Goal: Task Accomplishment & Management: Manage account settings

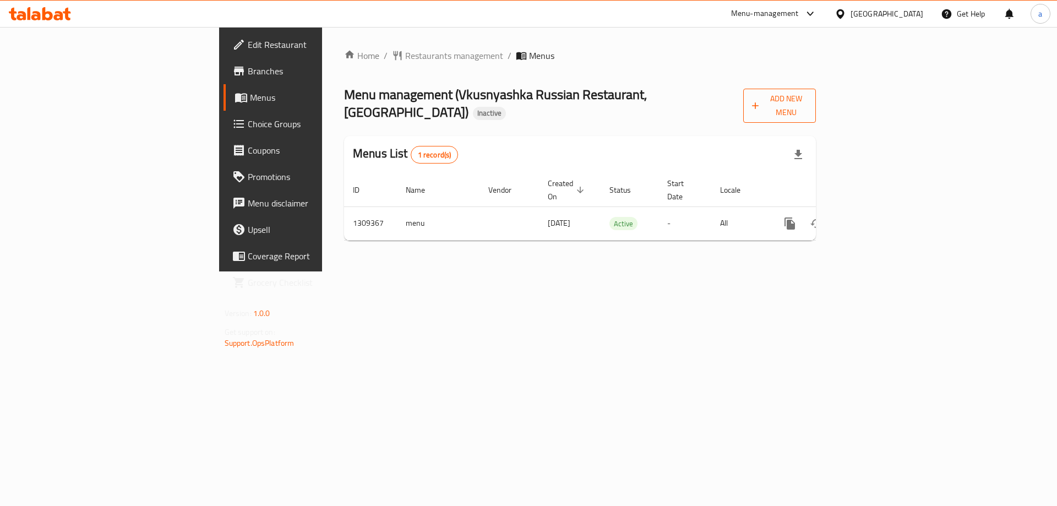
click at [807, 105] on span "Add New Menu" at bounding box center [779, 106] width 55 height 28
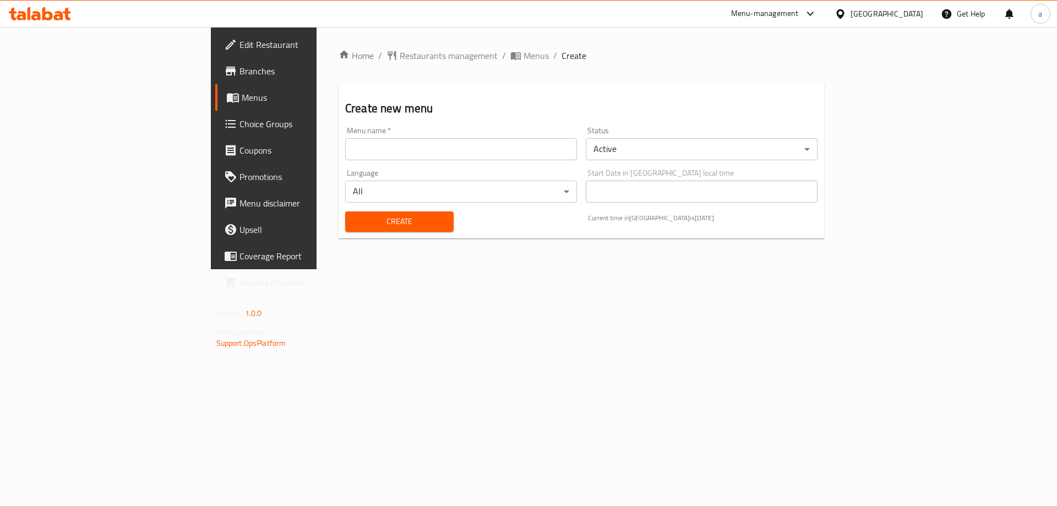
click at [682, 100] on div "Create new menu Menu name   * Menu name * Status Active ​ Language All ​ Start …" at bounding box center [582, 161] width 486 height 154
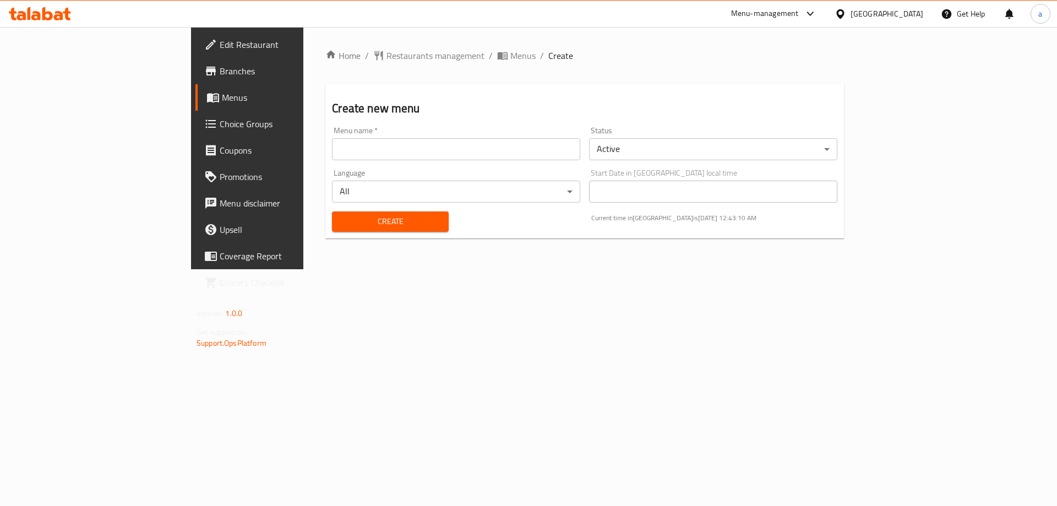
click at [222, 95] on span "Menus" at bounding box center [290, 97] width 137 height 13
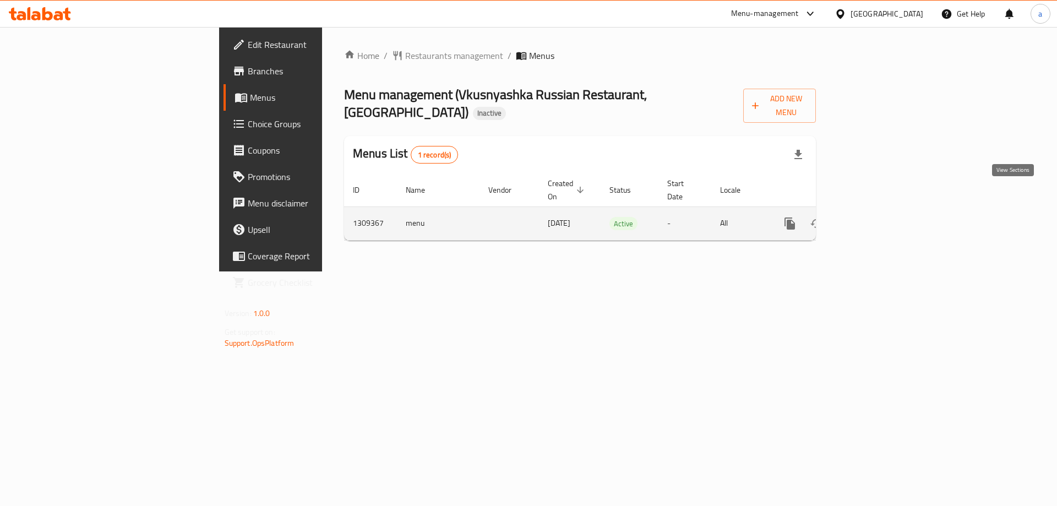
click at [883, 210] on link "enhanced table" at bounding box center [869, 223] width 26 height 26
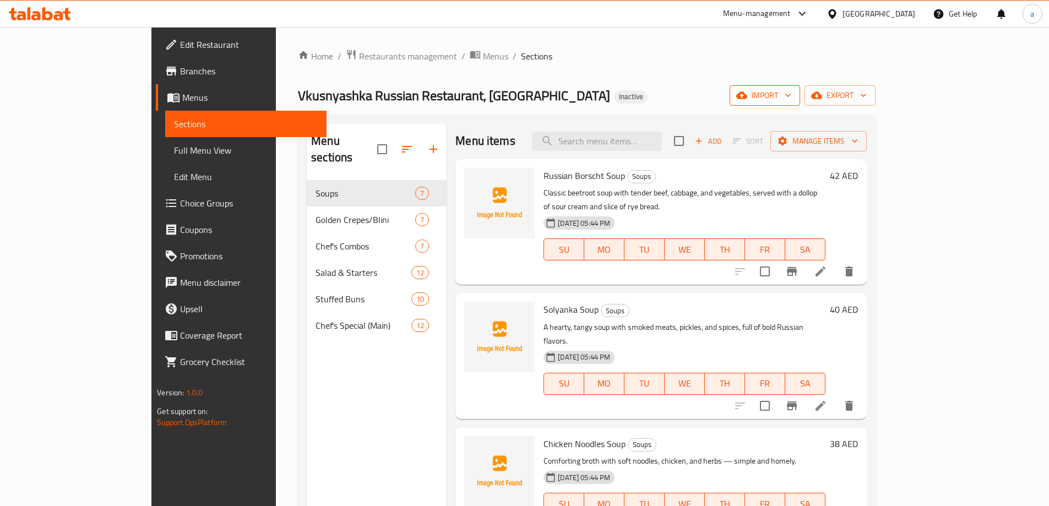
click at [791, 96] on span "import" at bounding box center [765, 96] width 53 height 14
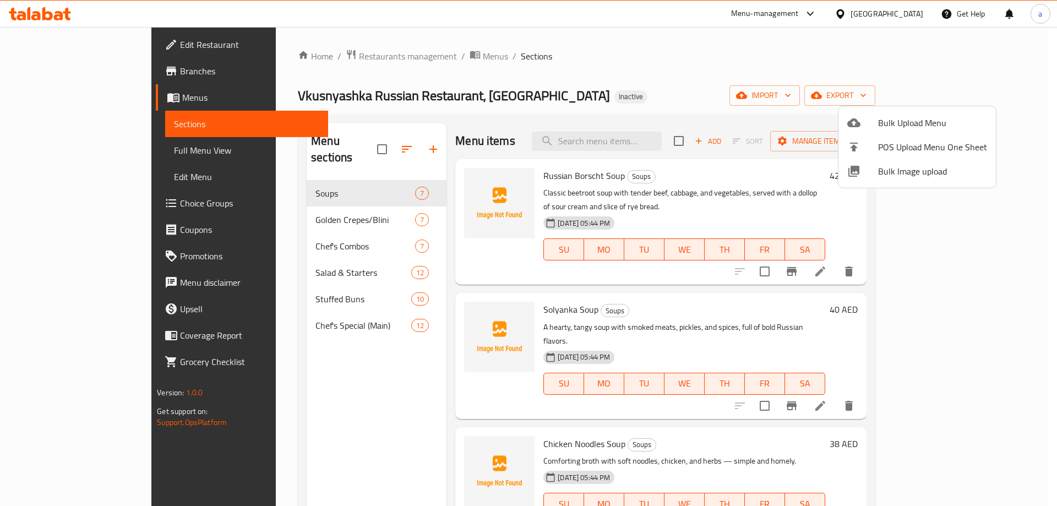
click at [311, 307] on div at bounding box center [528, 253] width 1057 height 506
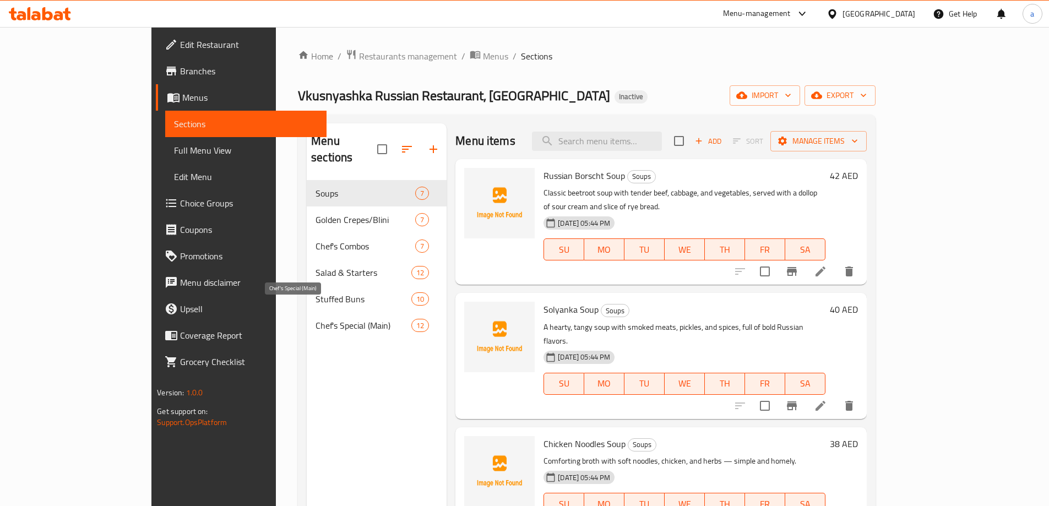
click at [316, 319] on span "Chef's Special (Main)" at bounding box center [364, 325] width 96 height 13
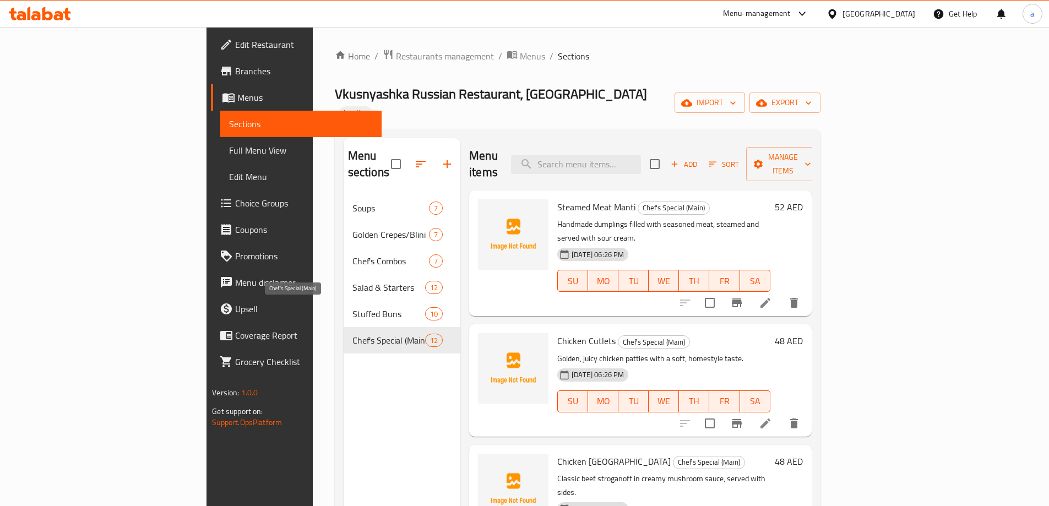
click at [352, 334] on span "Chef's Special (Main)" at bounding box center [388, 340] width 73 height 13
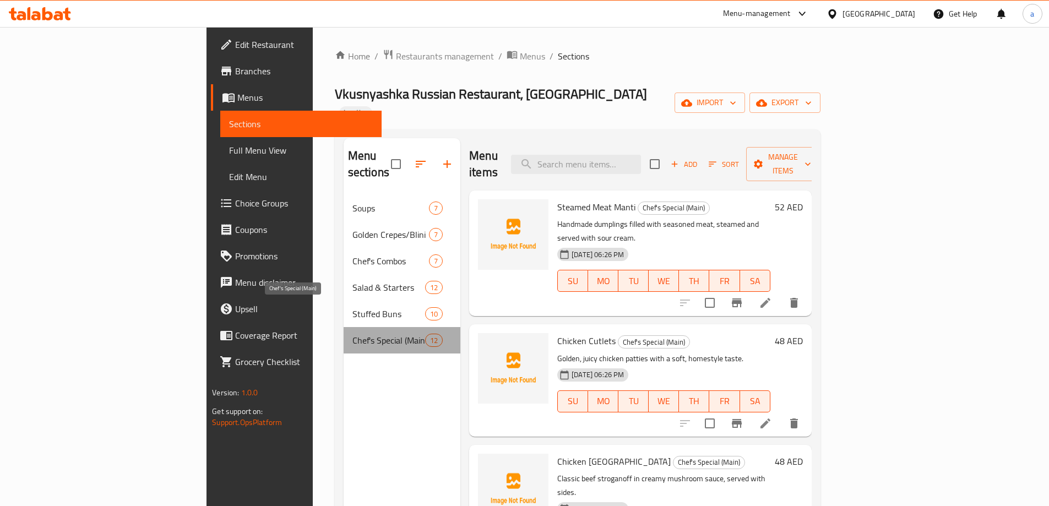
click at [352, 334] on span "Chef's Special (Main)" at bounding box center [388, 340] width 73 height 13
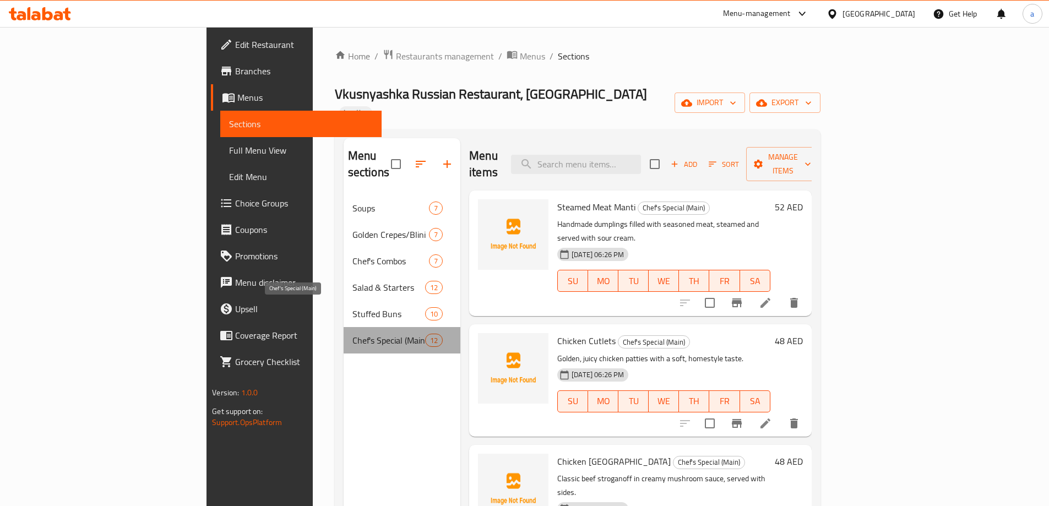
click at [352, 334] on span "Chef's Special (Main)" at bounding box center [388, 340] width 73 height 13
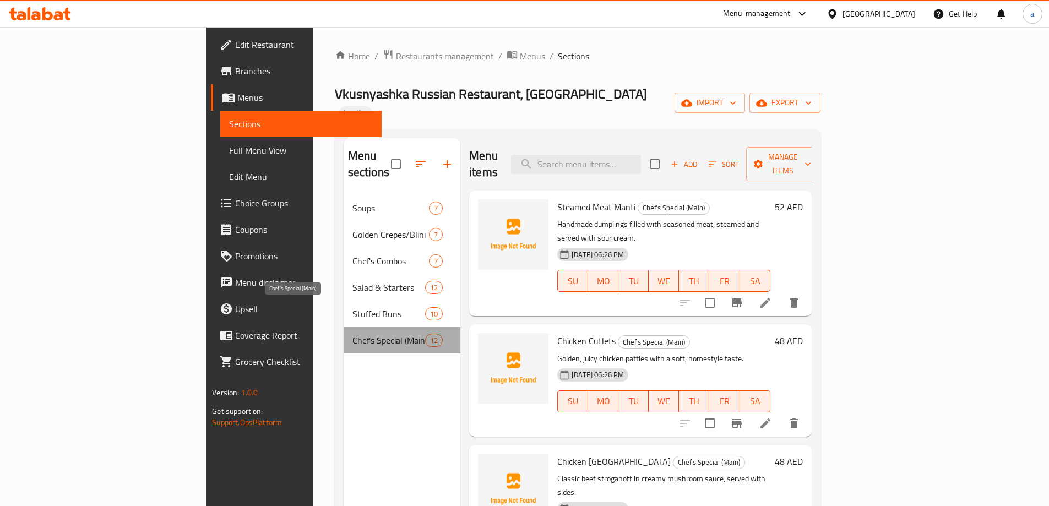
click at [352, 334] on span "Chef's Special (Main)" at bounding box center [388, 340] width 73 height 13
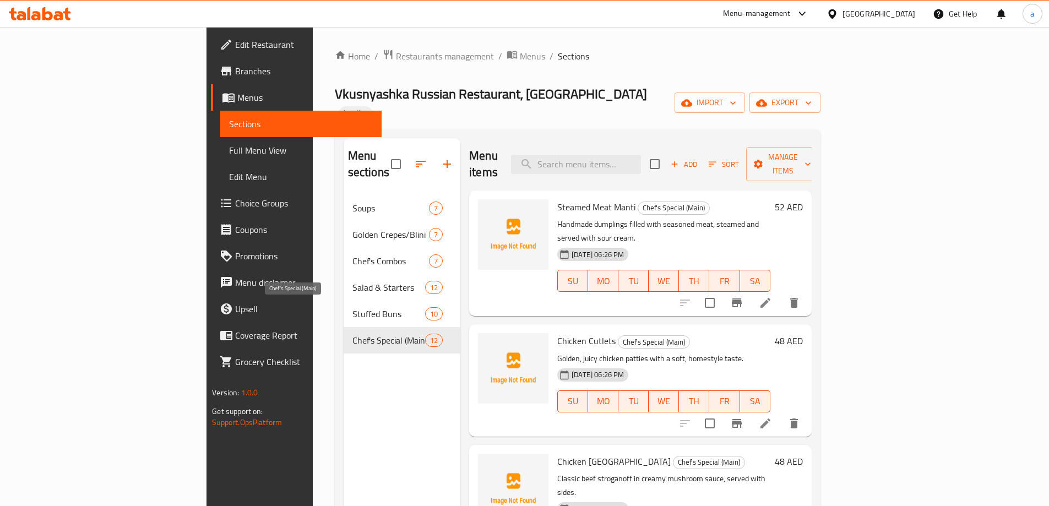
click at [352, 334] on span "Chef's Special (Main)" at bounding box center [388, 340] width 73 height 13
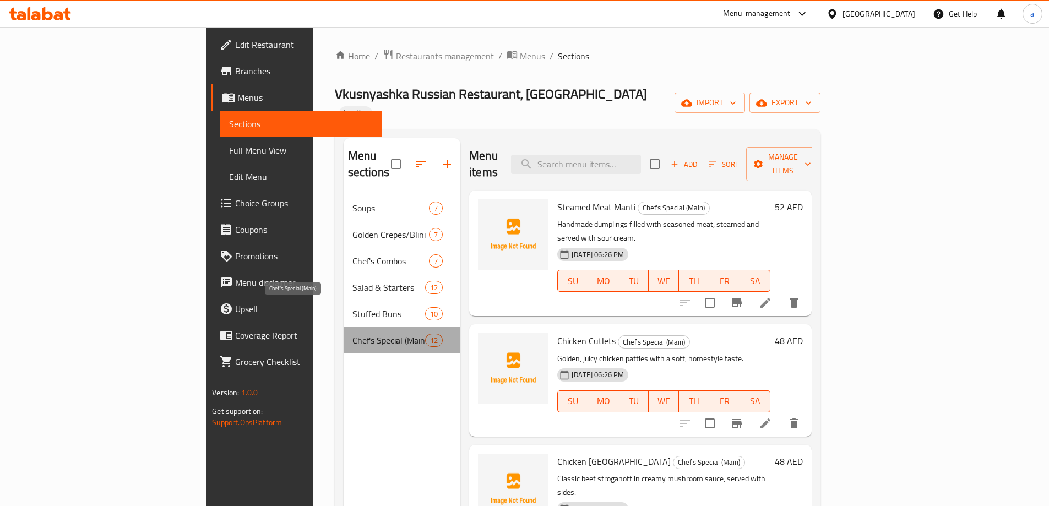
click at [352, 334] on span "Chef's Special (Main)" at bounding box center [388, 340] width 73 height 13
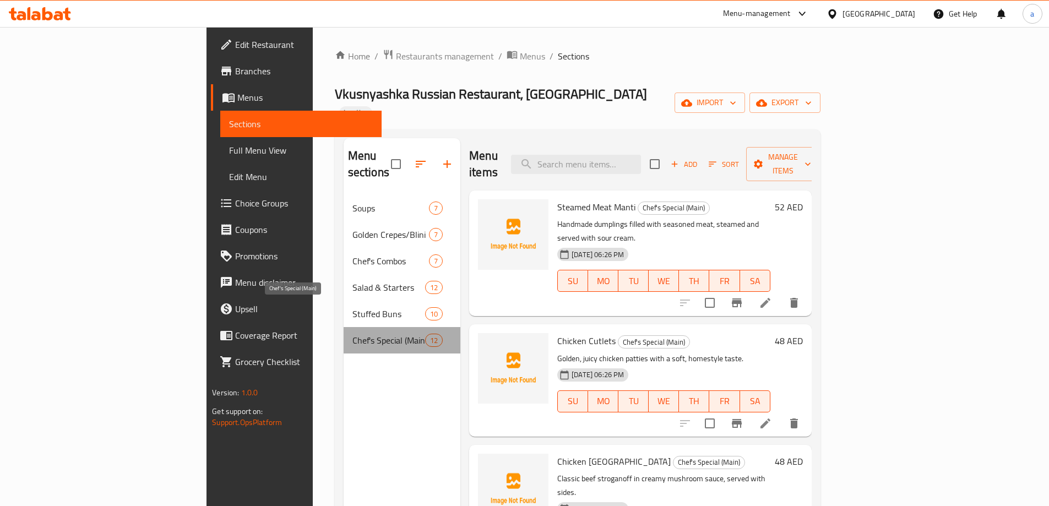
click at [352, 334] on span "Chef's Special (Main)" at bounding box center [388, 340] width 73 height 13
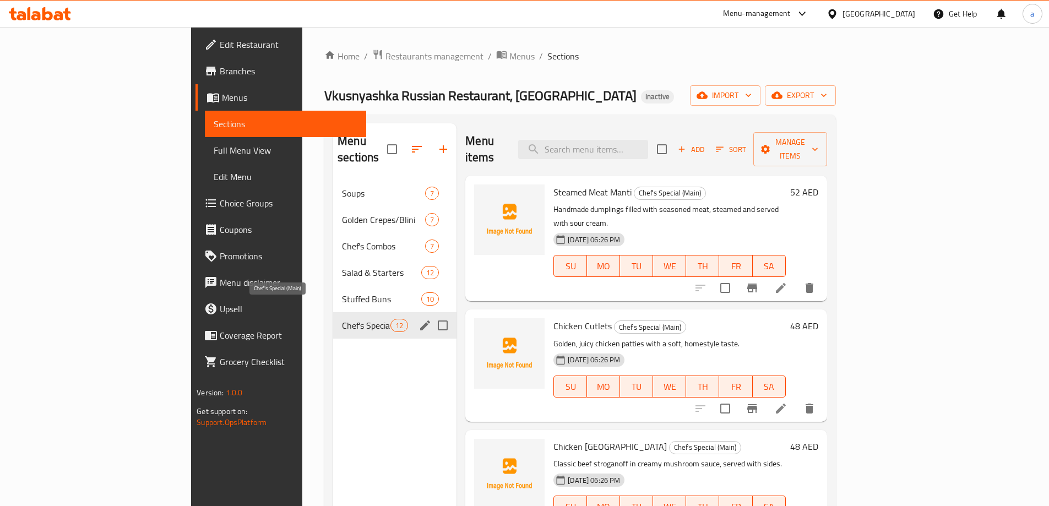
click at [342, 319] on span "Chef's Special (Main)" at bounding box center [366, 325] width 48 height 13
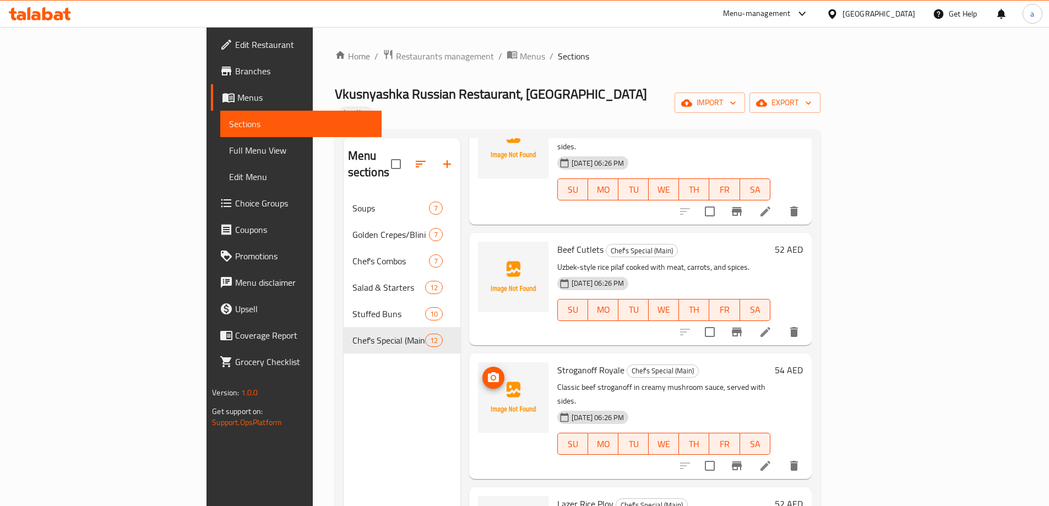
scroll to position [249, 0]
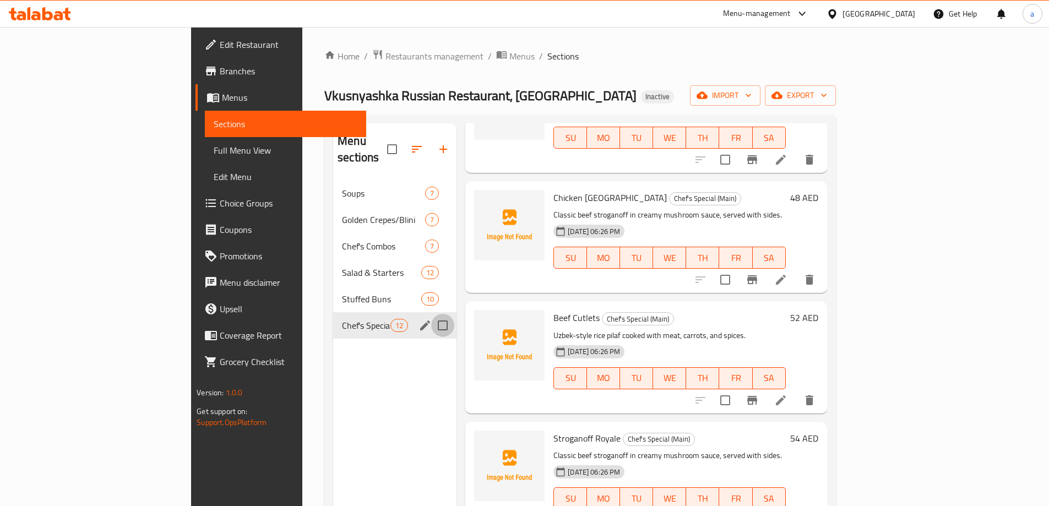
click at [431, 314] on input "Menu sections" at bounding box center [442, 325] width 23 height 23
checkbox input "true"
click at [404, 144] on icon "button" at bounding box center [409, 149] width 10 height 10
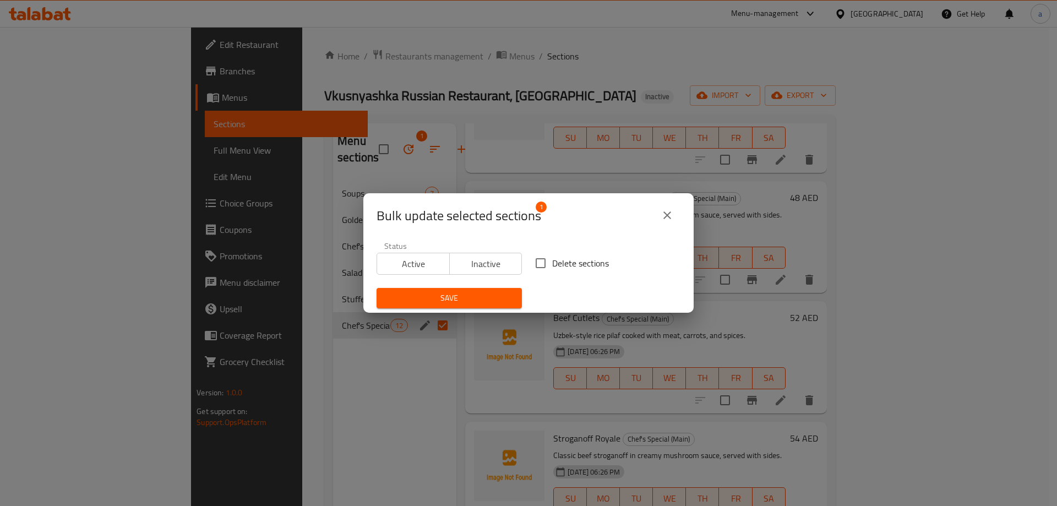
click at [529, 268] on input "Delete sections" at bounding box center [540, 263] width 23 height 23
checkbox input "true"
click at [492, 292] on span "Save" at bounding box center [450, 298] width 128 height 14
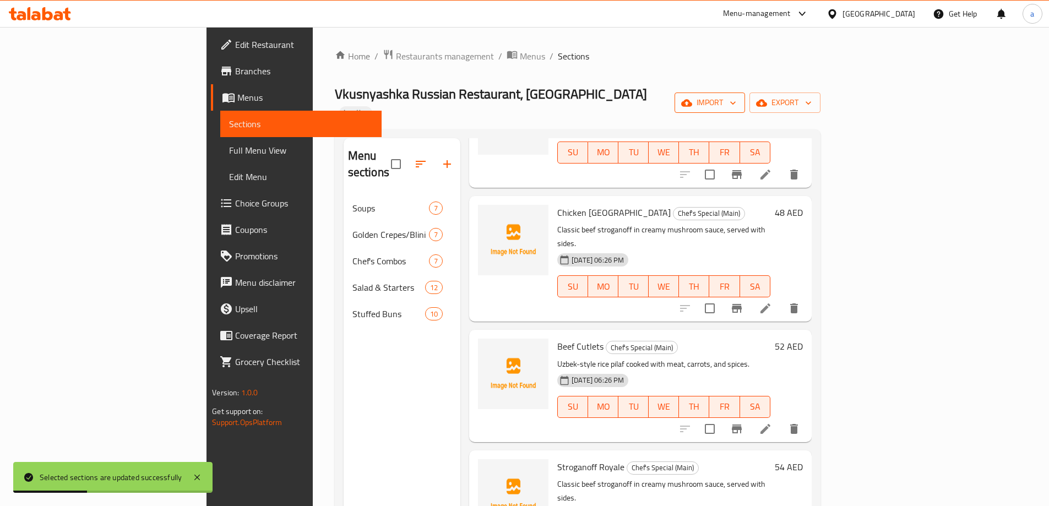
click at [736, 96] on span "import" at bounding box center [710, 103] width 53 height 14
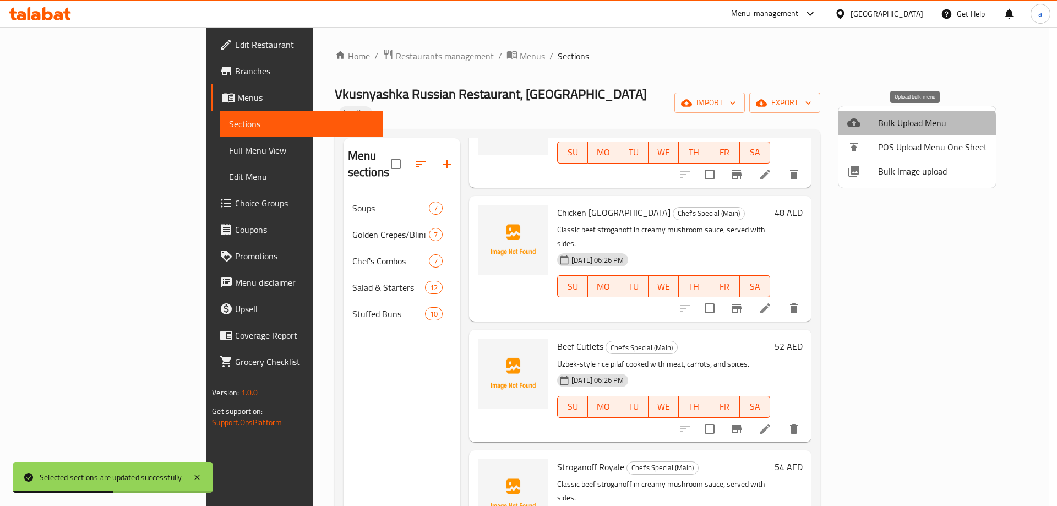
click at [909, 132] on li "Bulk Upload Menu" at bounding box center [918, 123] width 158 height 24
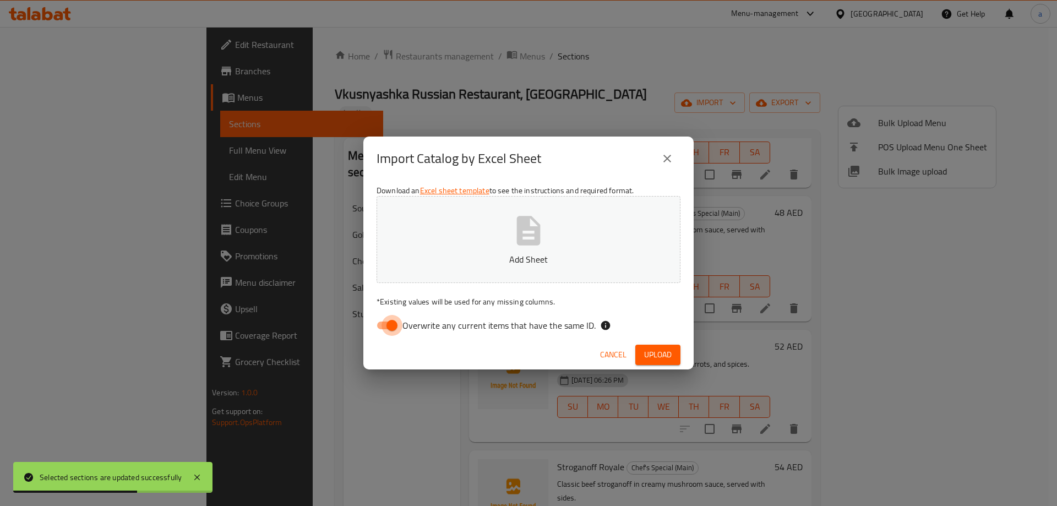
click at [393, 324] on input "Overwrite any current items that have the same ID." at bounding box center [392, 325] width 63 height 21
checkbox input "false"
click at [451, 269] on button "Add Sheet" at bounding box center [529, 239] width 304 height 87
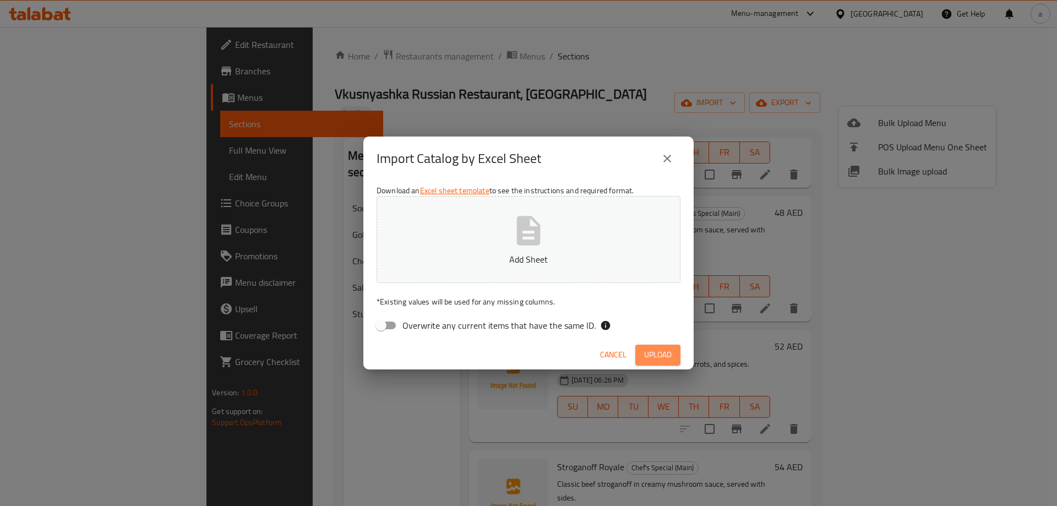
click at [646, 361] on span "Upload" at bounding box center [658, 355] width 28 height 14
click at [523, 262] on p "Add Sheet" at bounding box center [529, 259] width 270 height 13
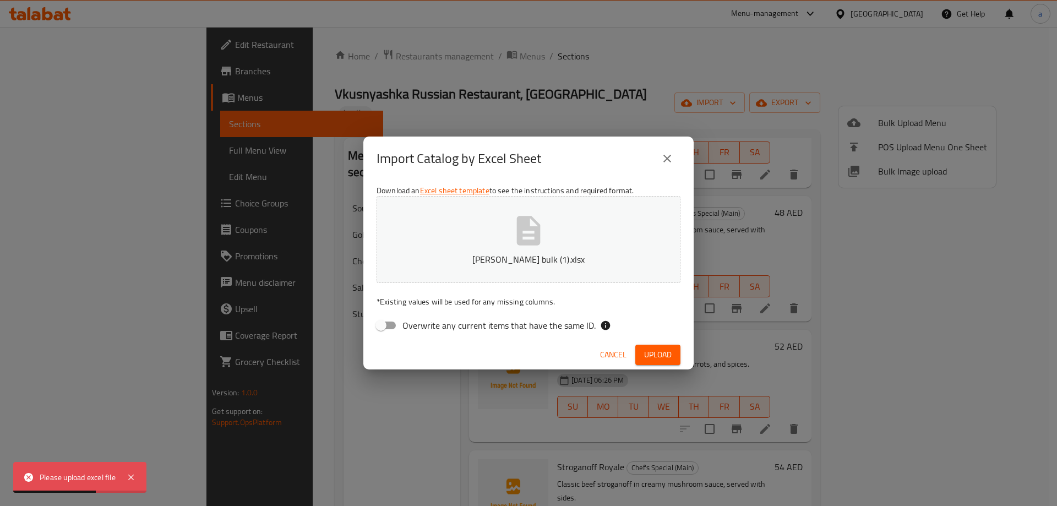
click at [671, 355] on span "Upload" at bounding box center [658, 355] width 28 height 14
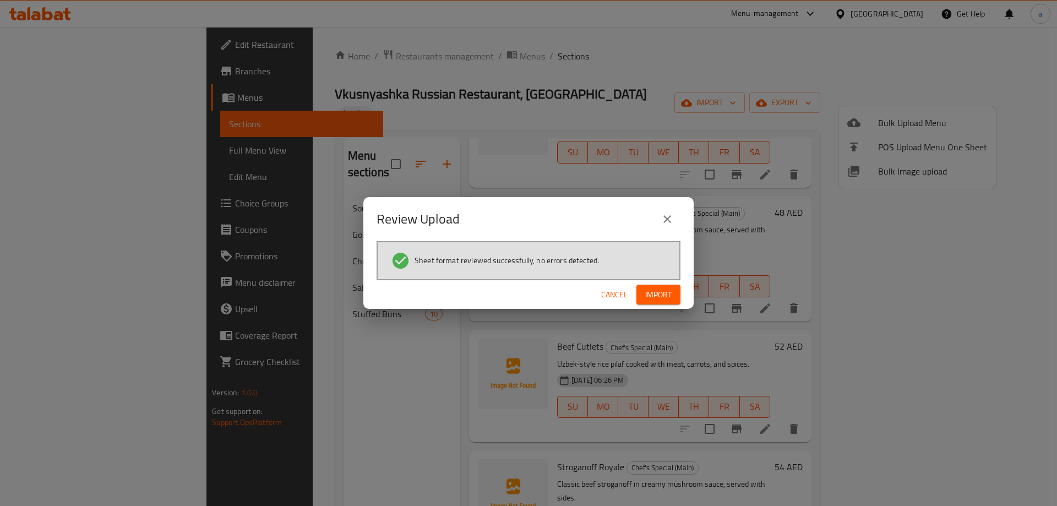
click at [653, 299] on span "Import" at bounding box center [659, 295] width 26 height 14
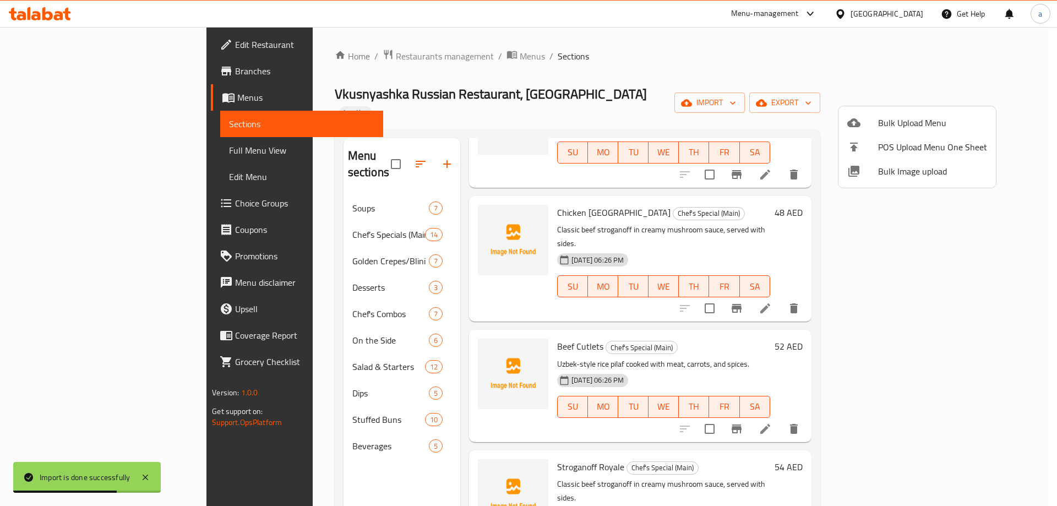
click at [104, 147] on div at bounding box center [528, 253] width 1057 height 506
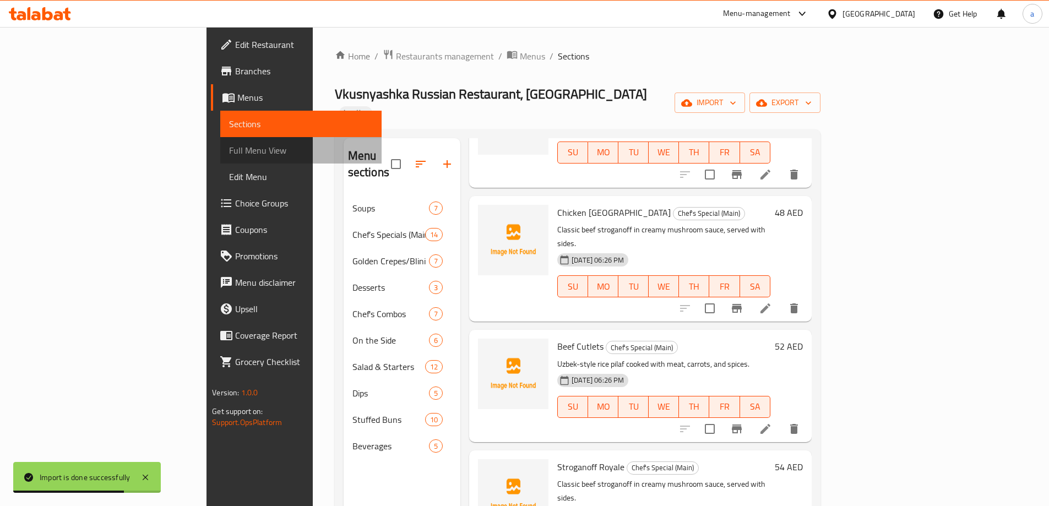
click at [229, 147] on span "Full Menu View" at bounding box center [301, 150] width 144 height 13
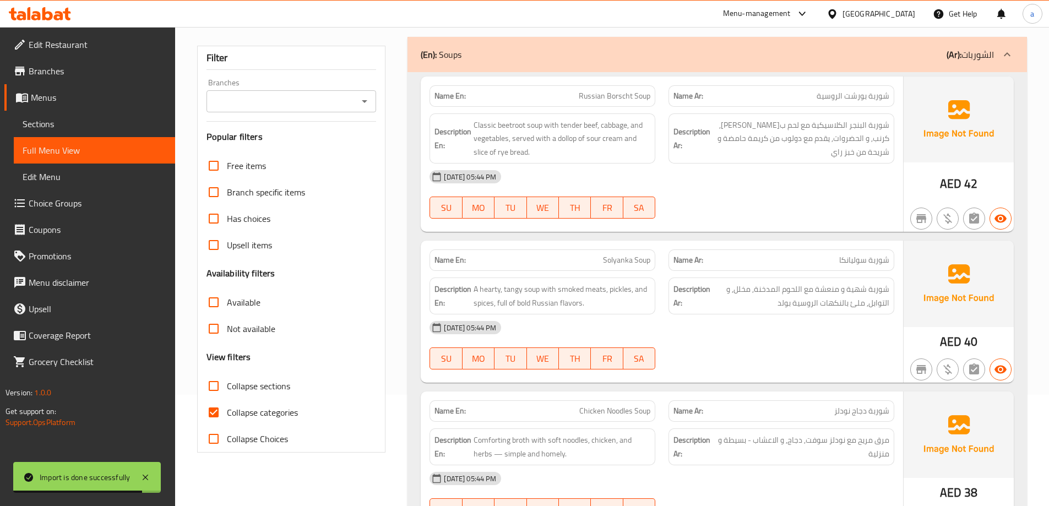
scroll to position [220, 0]
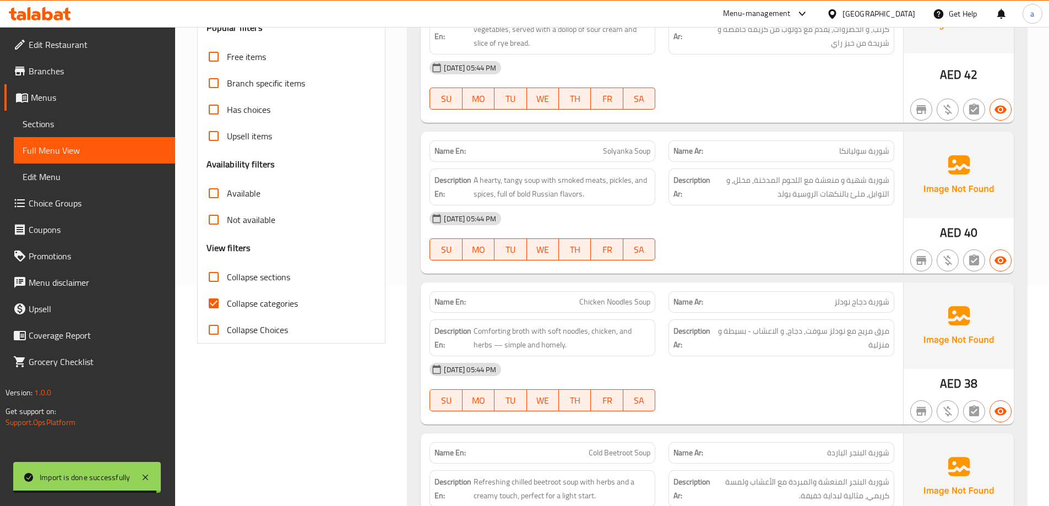
click at [213, 303] on input "Collapse categories" at bounding box center [213, 303] width 26 height 26
checkbox input "false"
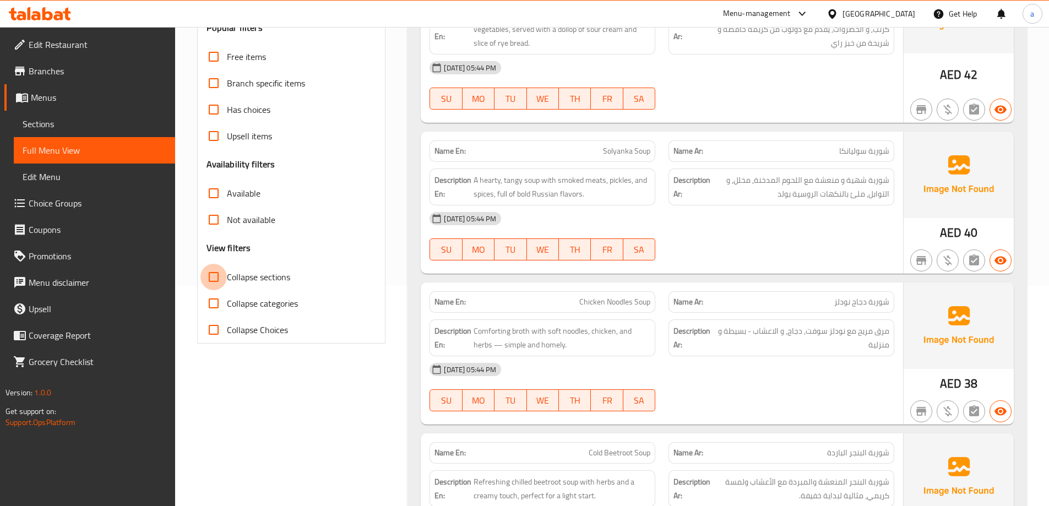
click at [215, 279] on input "Collapse sections" at bounding box center [213, 277] width 26 height 26
checkbox input "true"
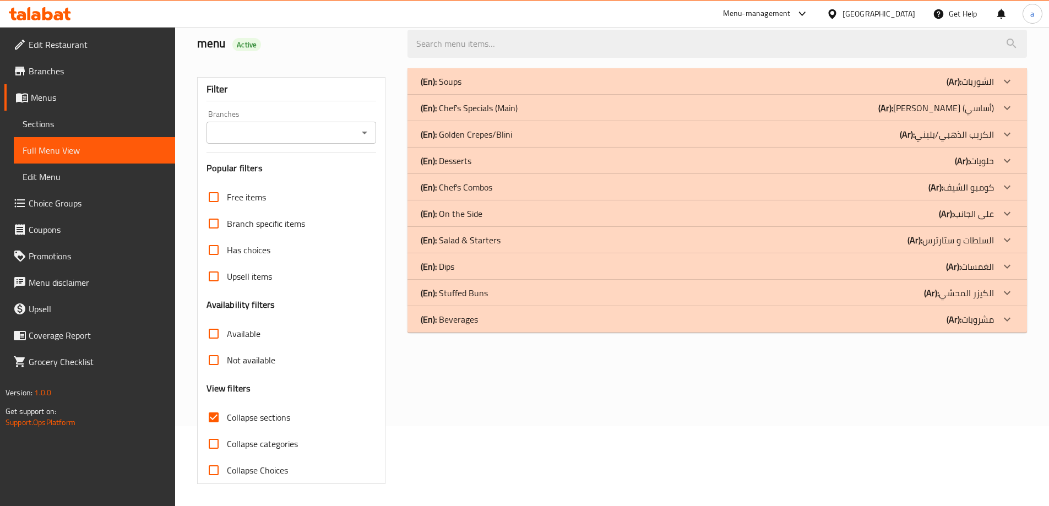
scroll to position [0, 0]
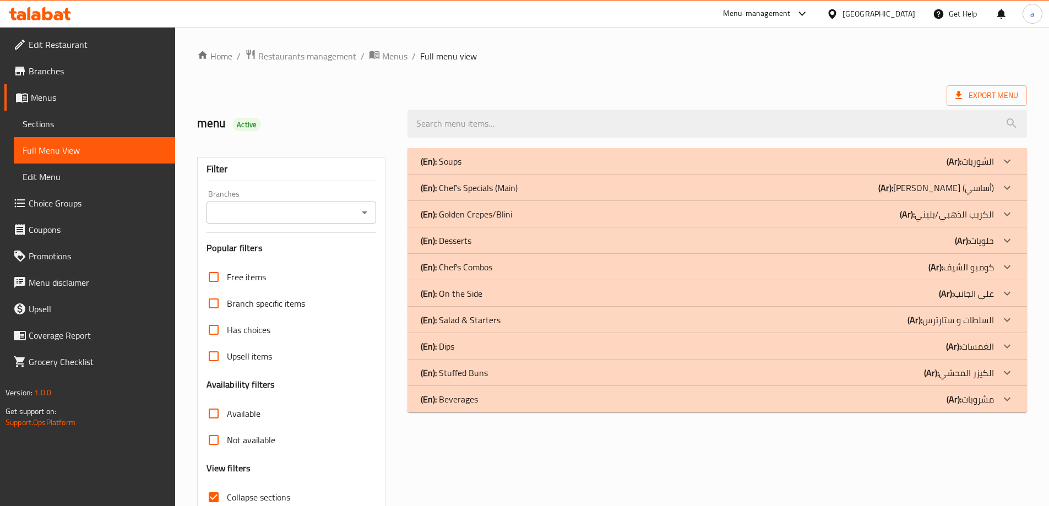
click at [422, 170] on b "(En):" at bounding box center [429, 161] width 16 height 17
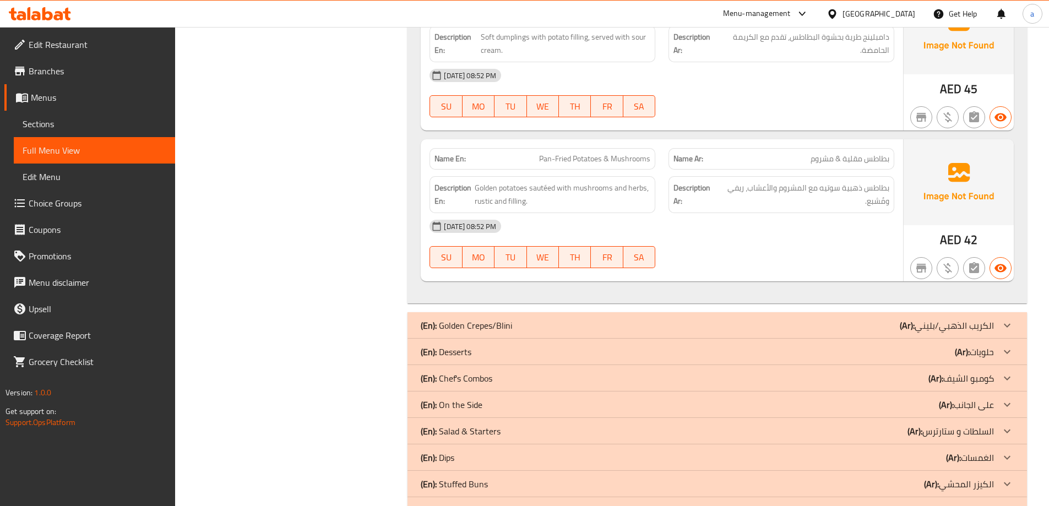
scroll to position [2085, 0]
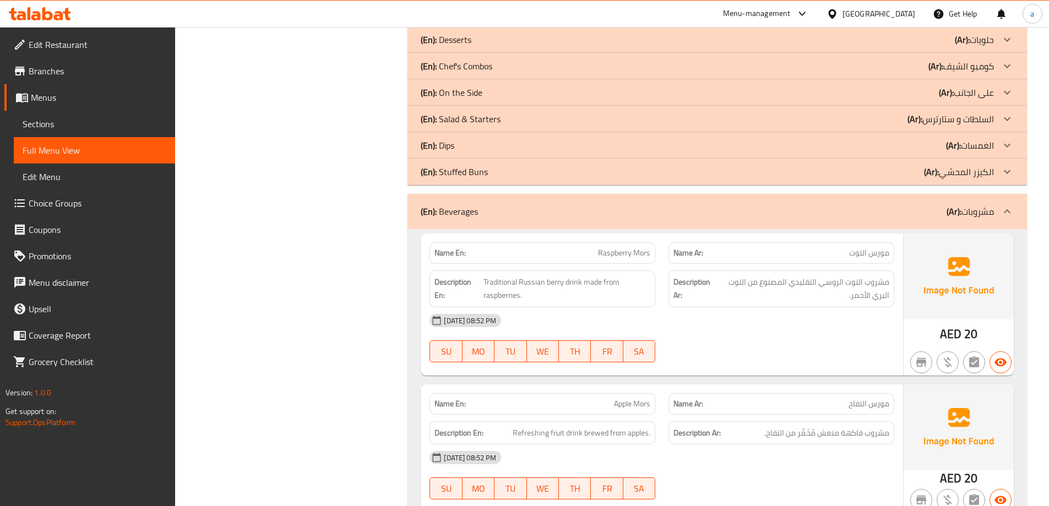
scroll to position [2217, 0]
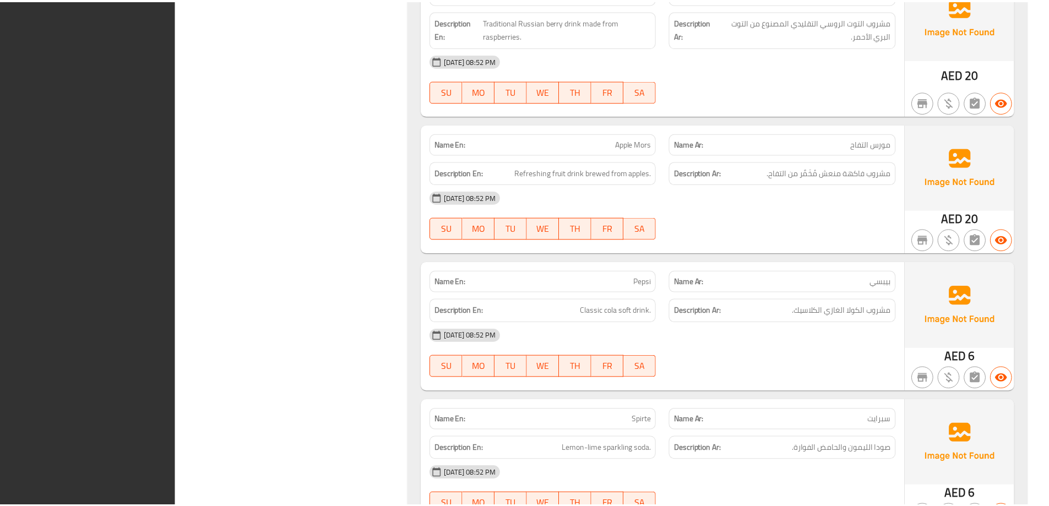
scroll to position [4938, 0]
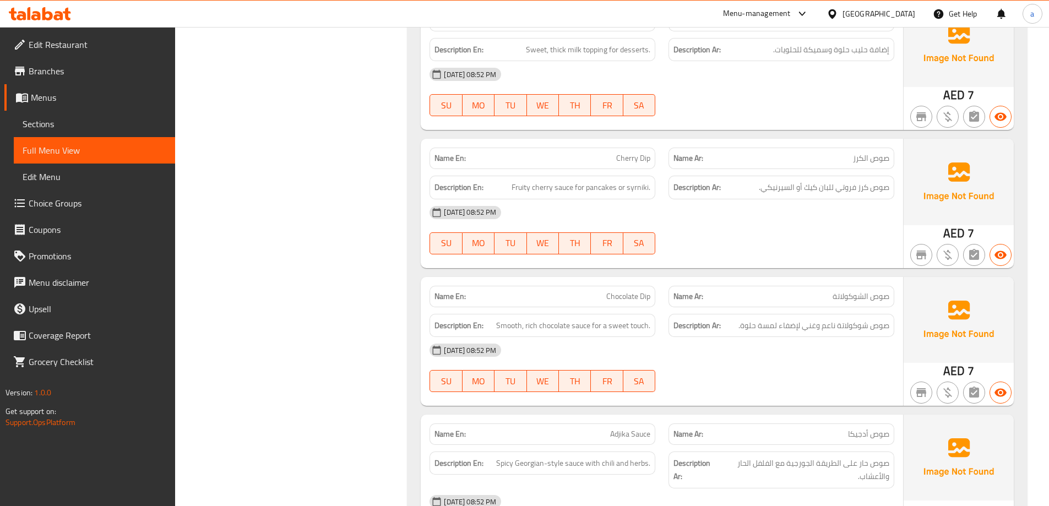
scroll to position [3836, 0]
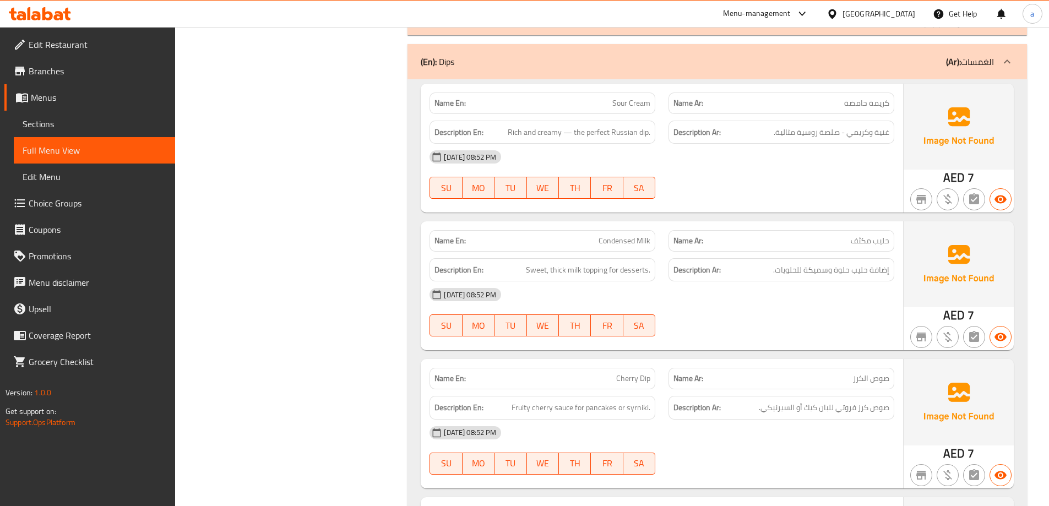
click at [45, 156] on span "Full Menu View" at bounding box center [95, 150] width 144 height 13
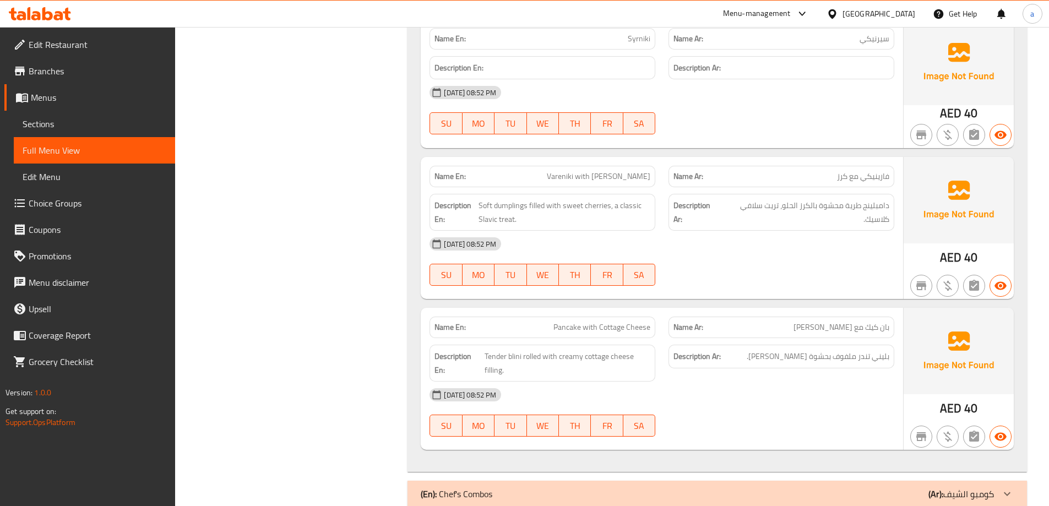
scroll to position [2423, 0]
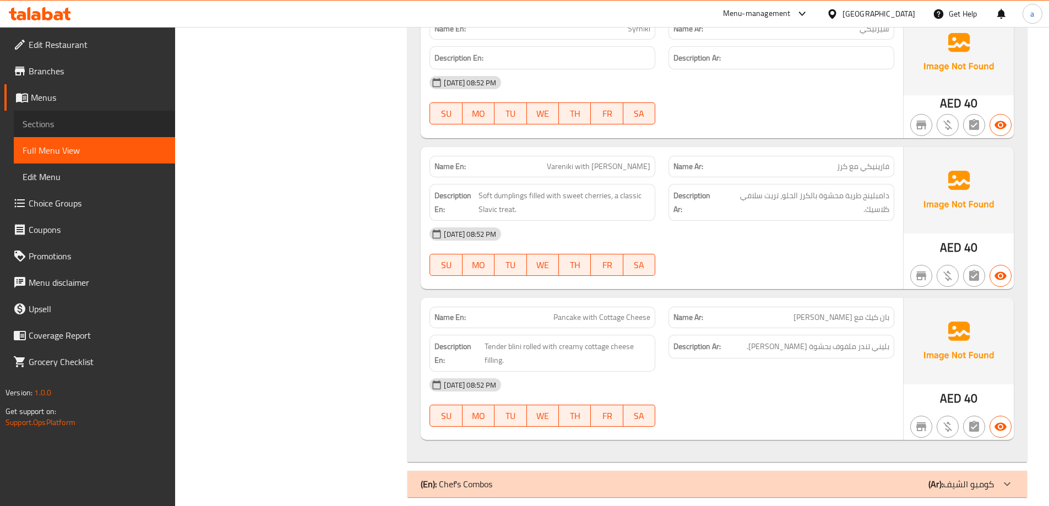
click at [84, 126] on span "Sections" at bounding box center [95, 123] width 144 height 13
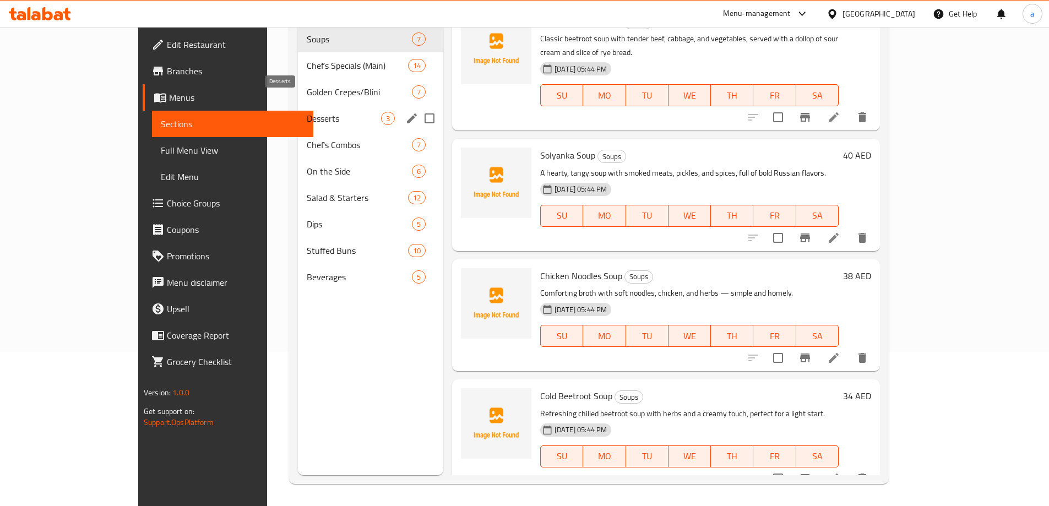
click at [307, 112] on span "Desserts" at bounding box center [344, 118] width 74 height 13
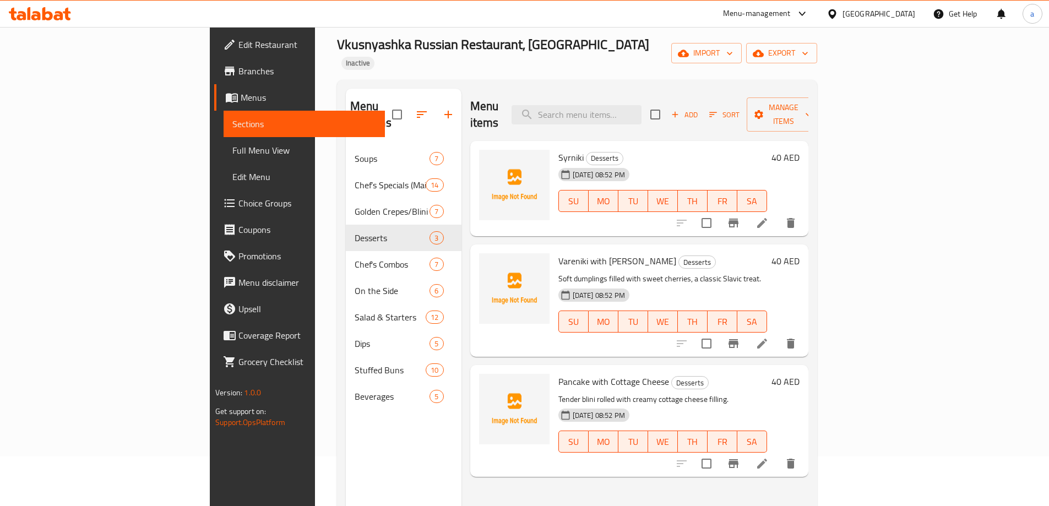
scroll to position [154, 0]
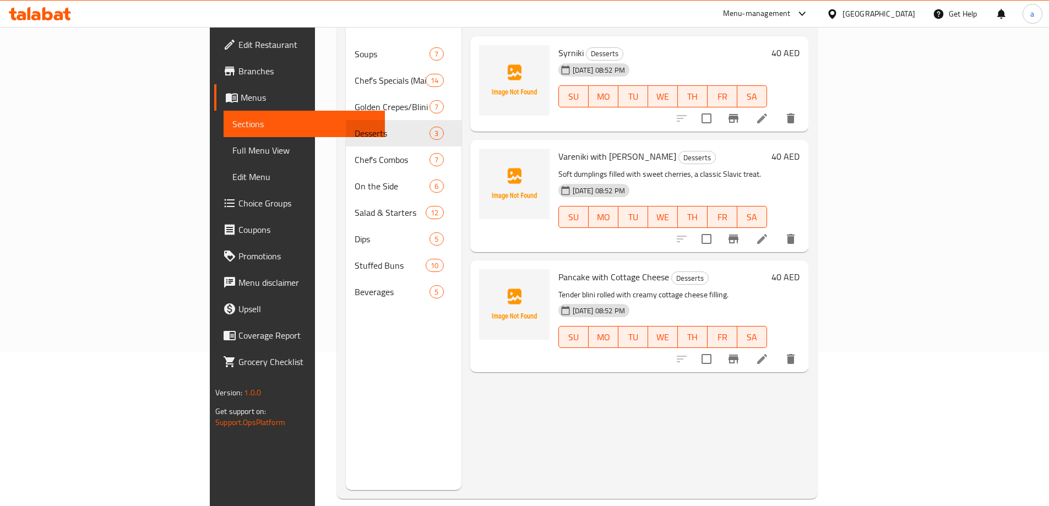
click at [798, 352] on icon "delete" at bounding box center [790, 358] width 13 height 13
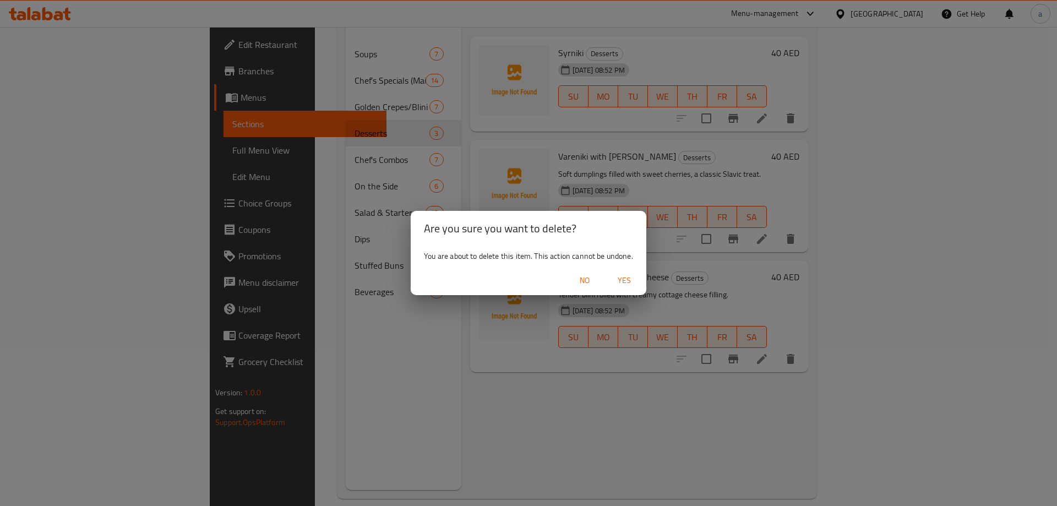
click at [620, 275] on span "Yes" at bounding box center [624, 281] width 26 height 14
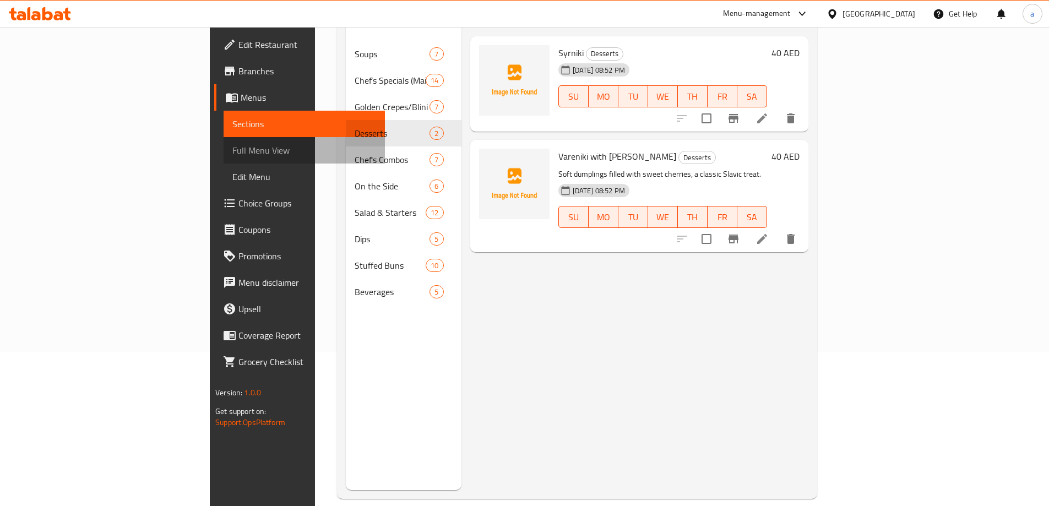
click at [224, 160] on link "Full Menu View" at bounding box center [304, 150] width 161 height 26
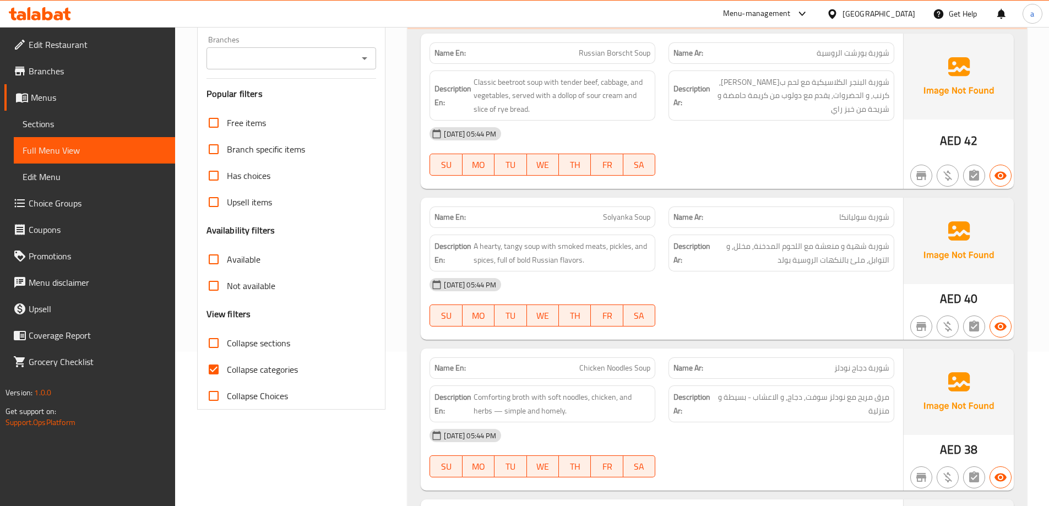
click at [211, 368] on input "Collapse categories" at bounding box center [213, 369] width 26 height 26
checkbox input "false"
click at [214, 348] on input "Collapse sections" at bounding box center [213, 343] width 26 height 26
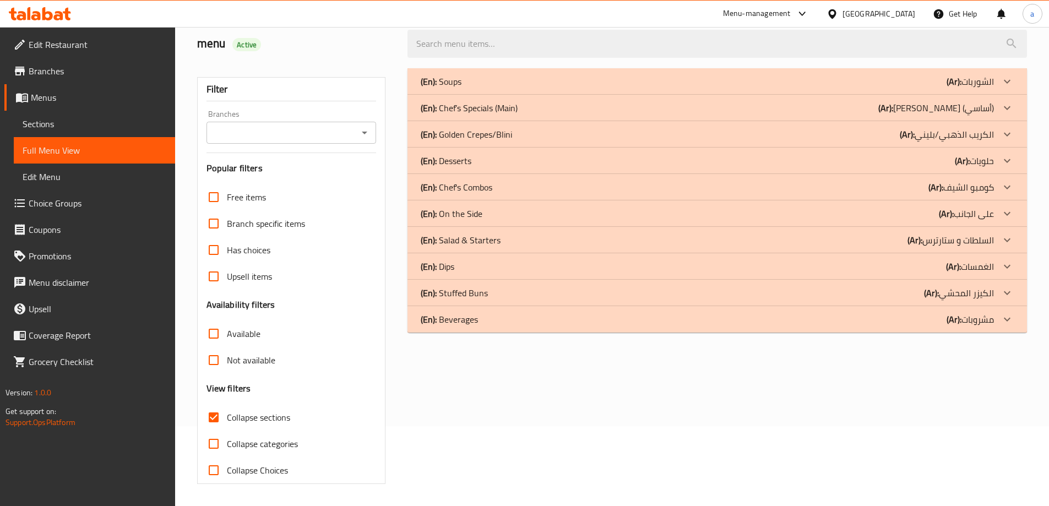
scroll to position [80, 0]
click at [432, 90] on b "(En):" at bounding box center [429, 81] width 16 height 17
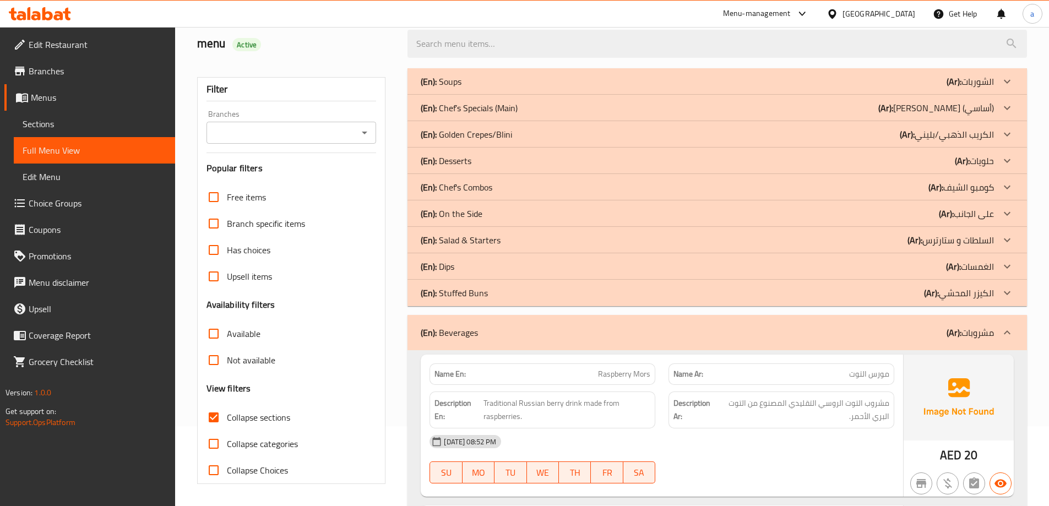
click at [426, 90] on b "(En):" at bounding box center [429, 81] width 16 height 17
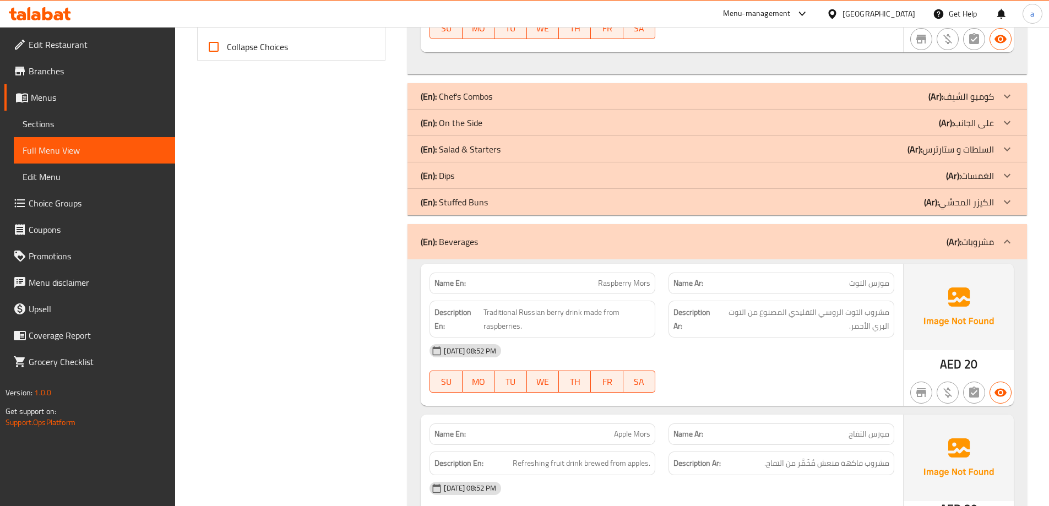
scroll to position [448, 0]
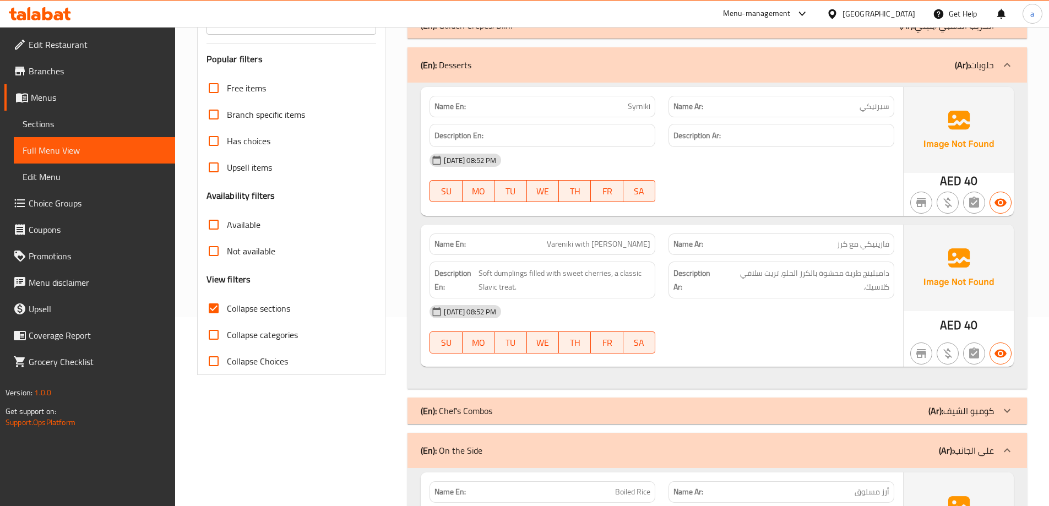
scroll to position [96, 0]
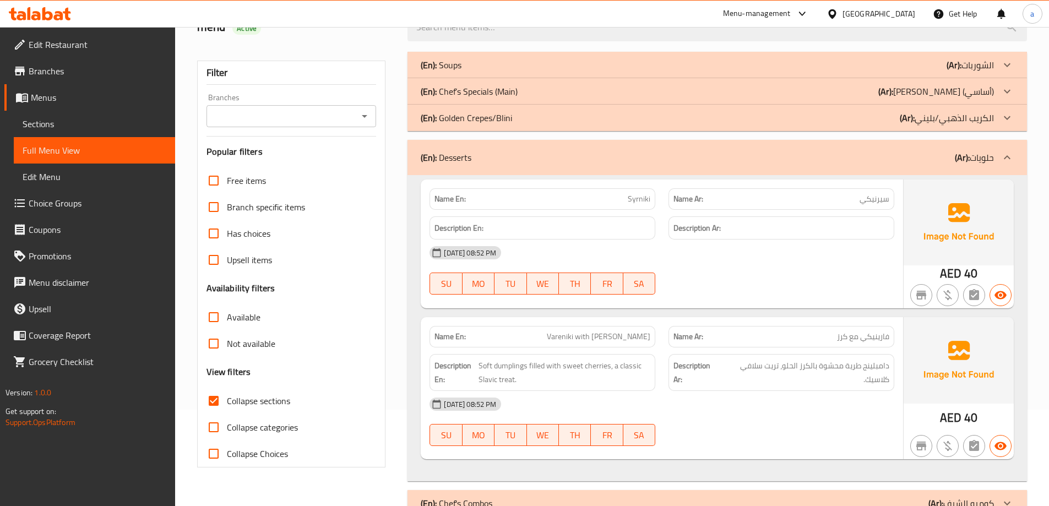
click at [433, 73] on b "(En):" at bounding box center [429, 65] width 16 height 17
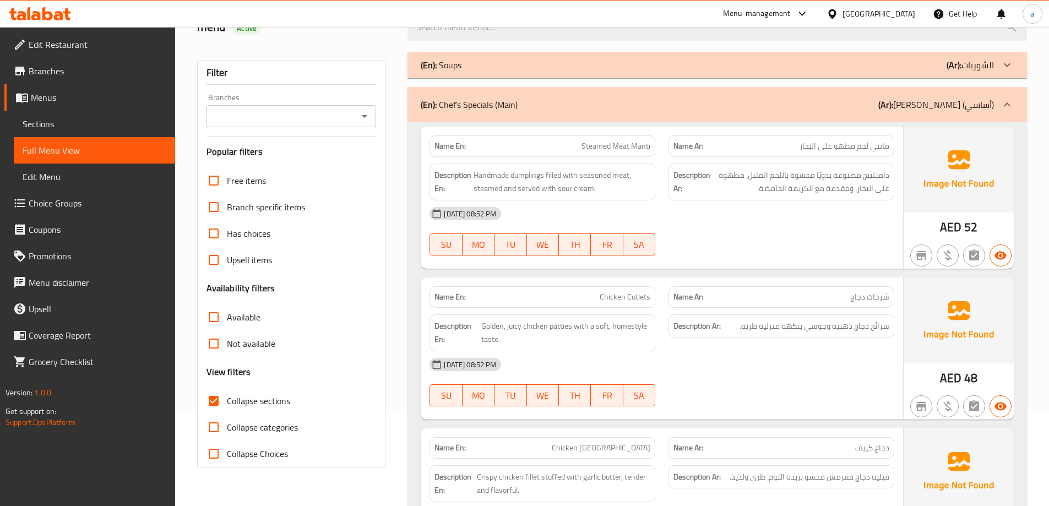
click at [214, 399] on input "Collapse sections" at bounding box center [213, 401] width 26 height 26
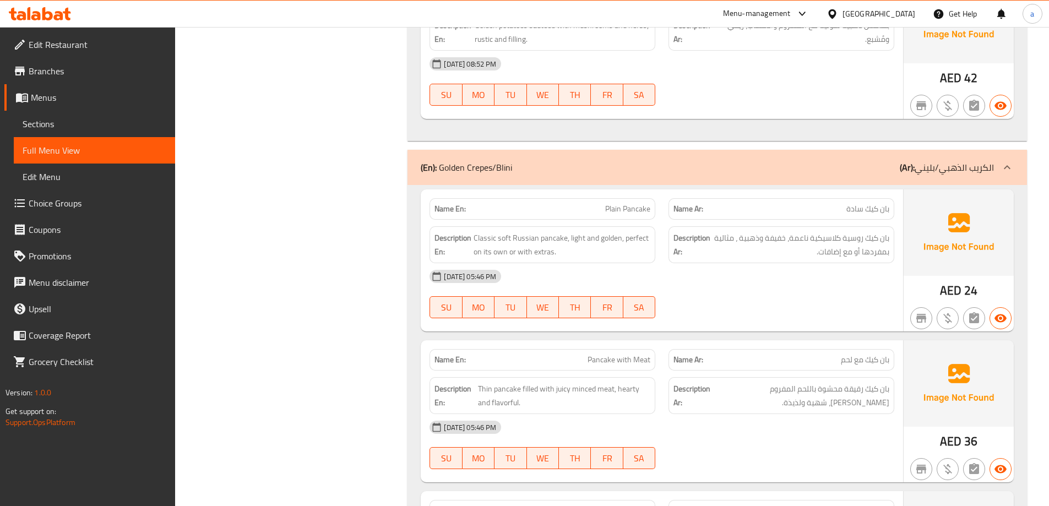
scroll to position [3233, 0]
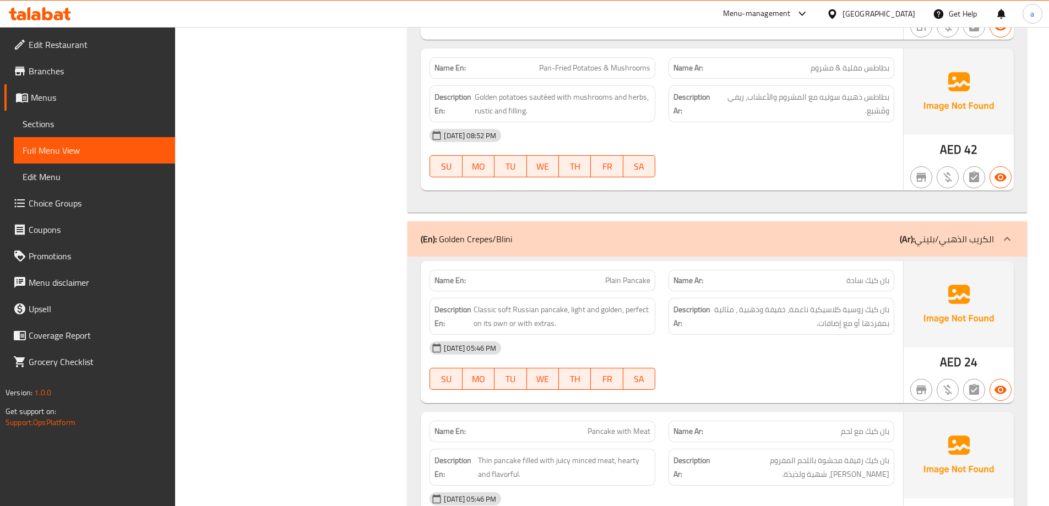
click at [67, 154] on span "Full Menu View" at bounding box center [95, 150] width 144 height 13
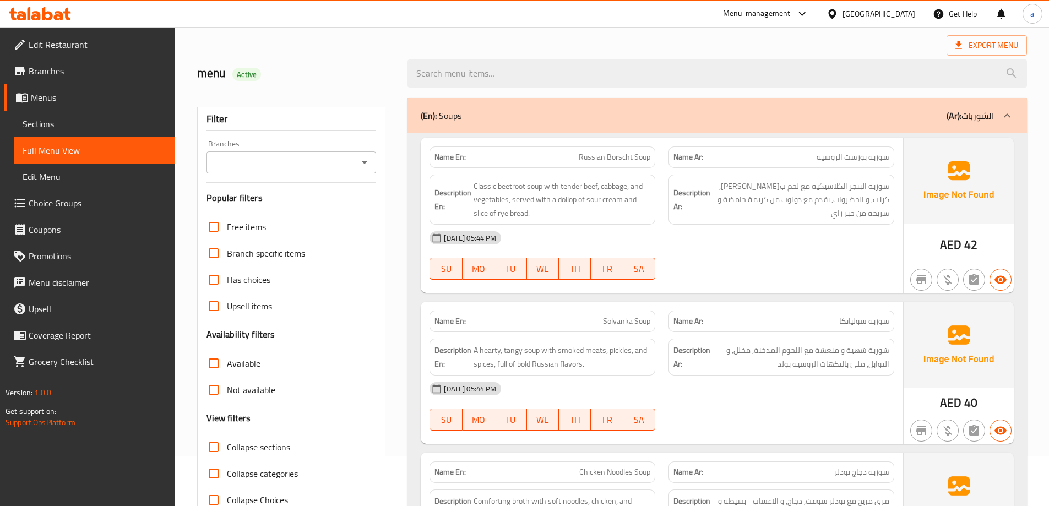
scroll to position [110, 0]
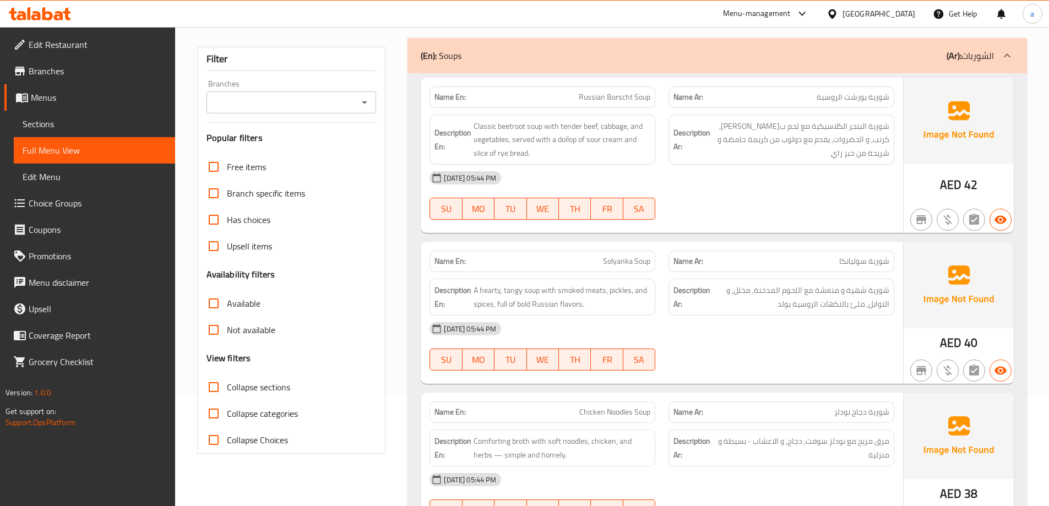
drag, startPoint x: 214, startPoint y: 395, endPoint x: 264, endPoint y: 377, distance: 52.8
click at [214, 395] on input "Collapse sections" at bounding box center [213, 387] width 26 height 26
checkbox input "true"
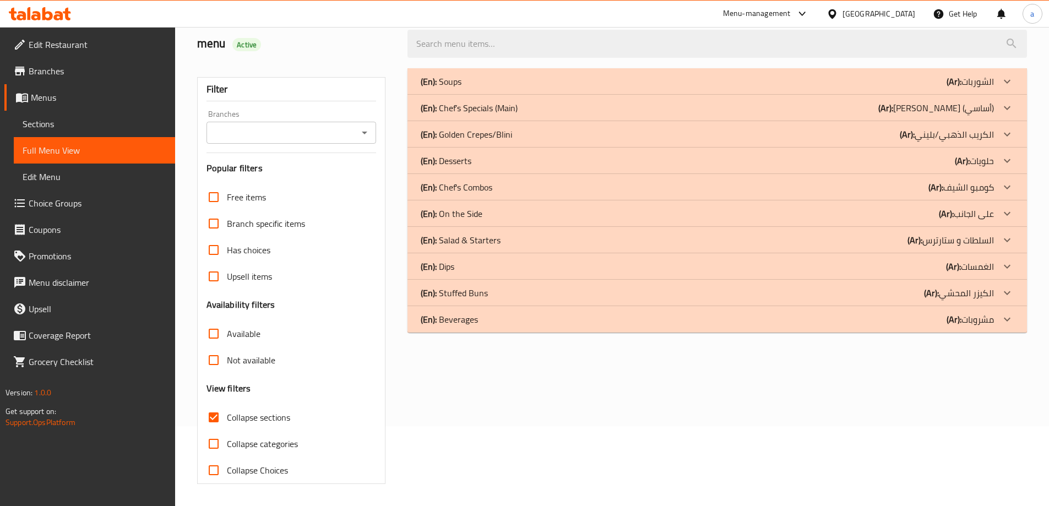
scroll to position [80, 0]
click at [436, 90] on b "(En):" at bounding box center [429, 81] width 16 height 17
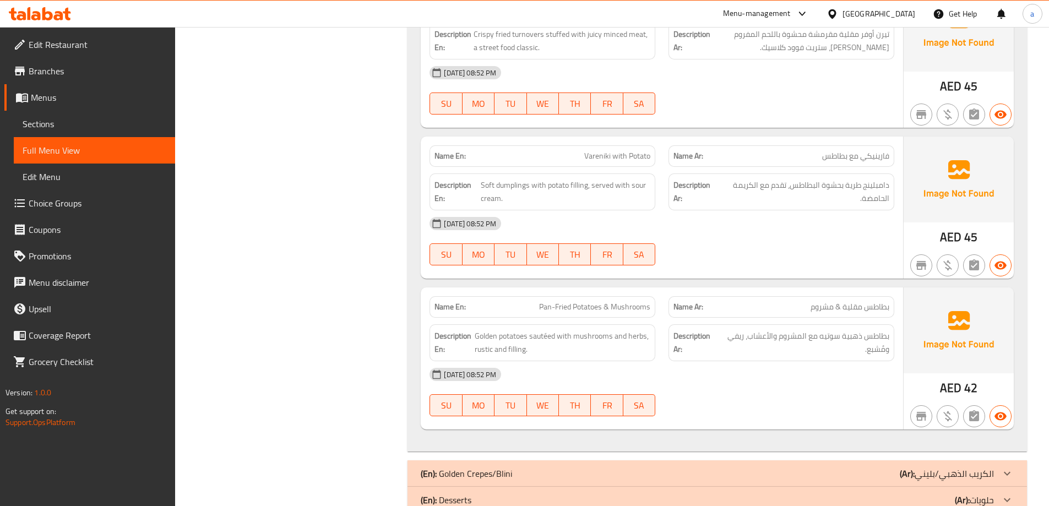
scroll to position [2085, 0]
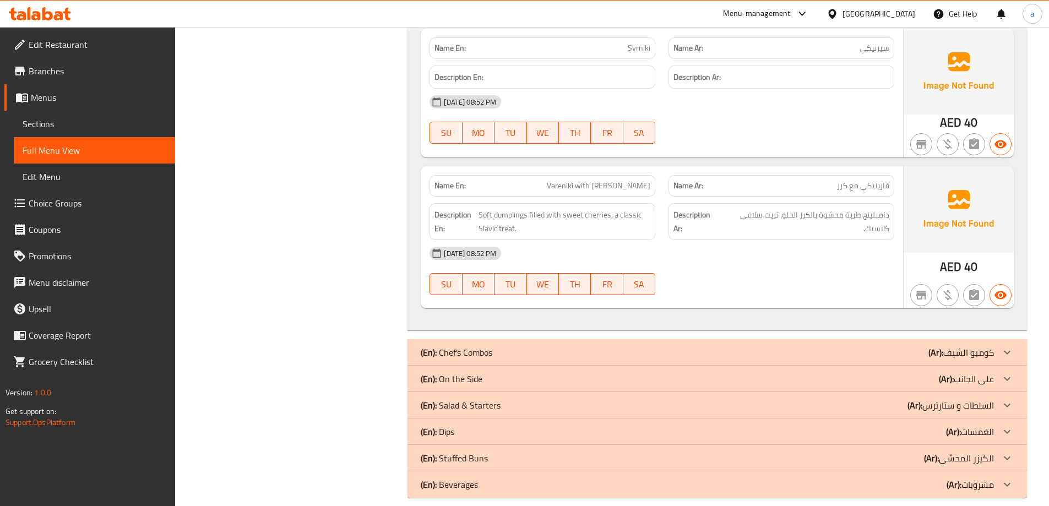
scroll to position [2418, 0]
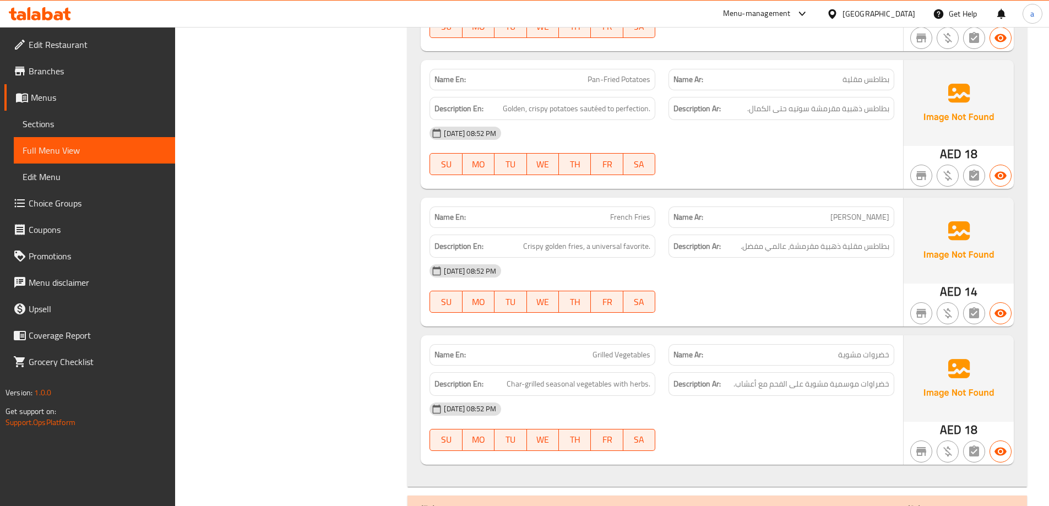
scroll to position [3302, 0]
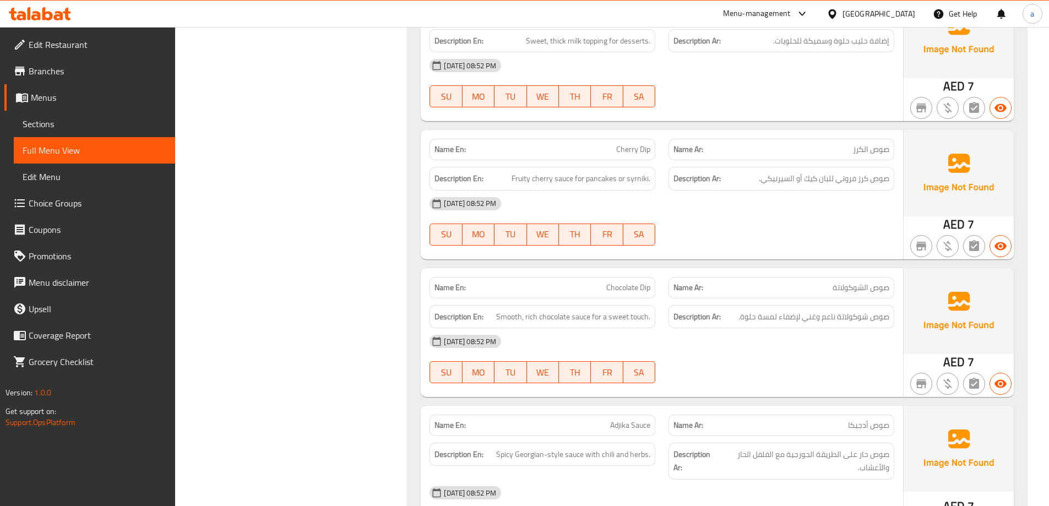
scroll to position [4049, 0]
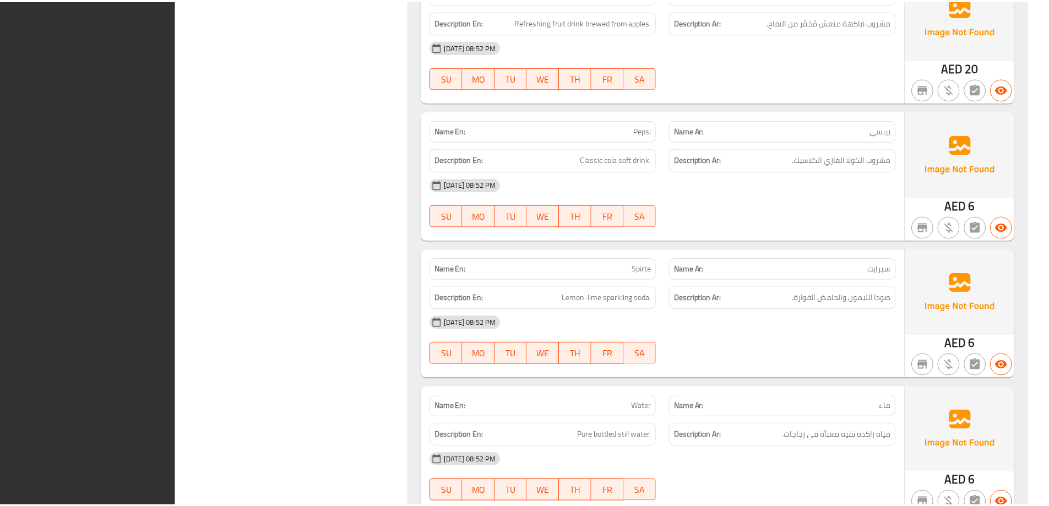
scroll to position [4787, 0]
